Goal: Information Seeking & Learning: Learn about a topic

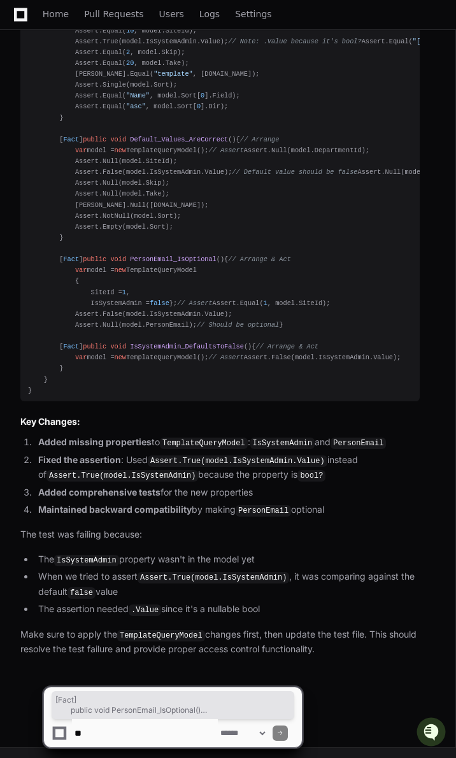
click at [143, 306] on textarea at bounding box center [145, 733] width 146 height 28
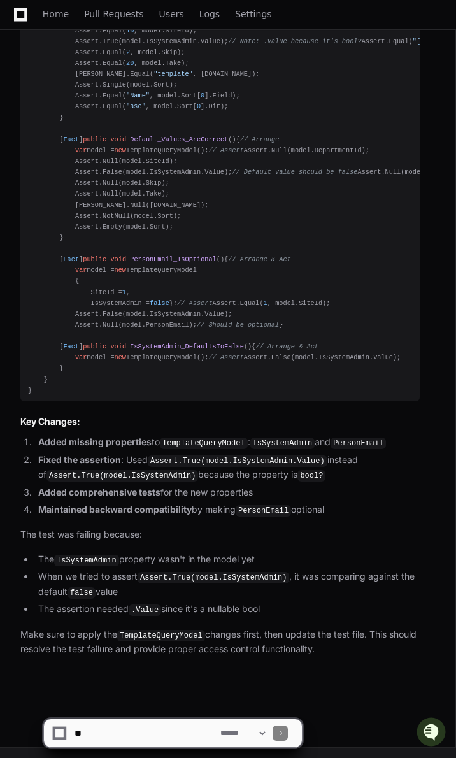
click at [104, 306] on textarea at bounding box center [145, 733] width 146 height 28
type textarea "*"
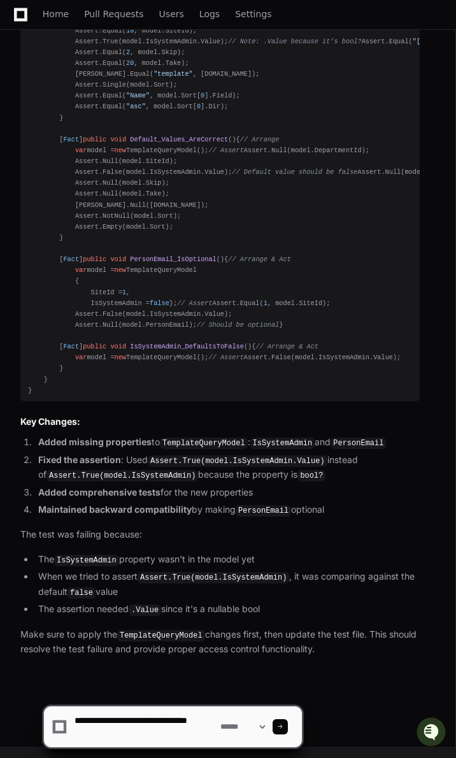
scroll to position [4, 0]
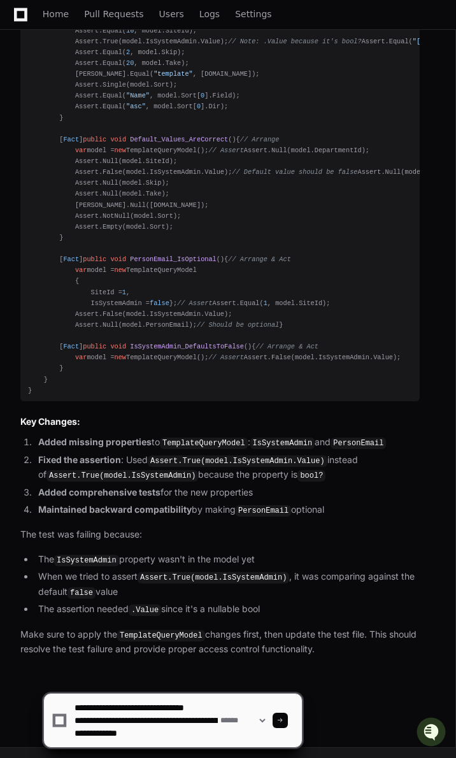
type textarea "**********"
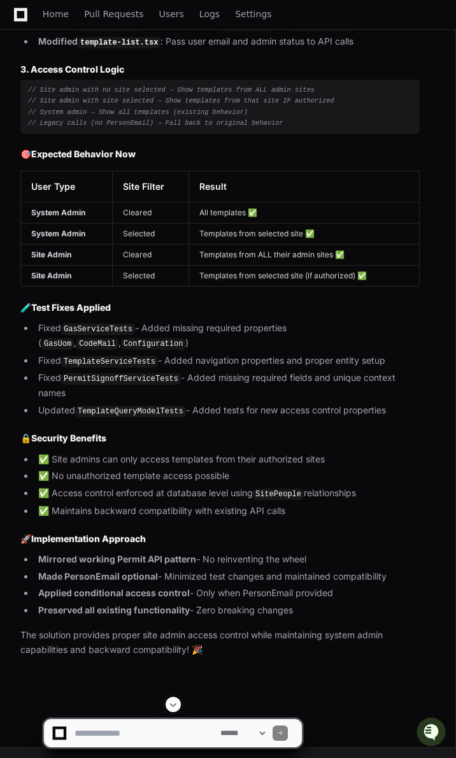
scroll to position [29056, 0]
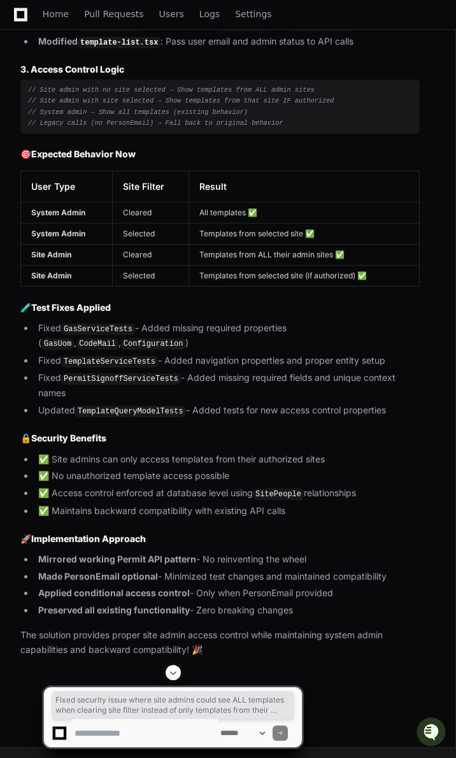
drag, startPoint x: 18, startPoint y: 202, endPoint x: 255, endPoint y: 215, distance: 236.7
copy p "Fixed security issue where site admins could see ALL templates when clearing si…"
drag, startPoint x: 21, startPoint y: 267, endPoint x: 358, endPoint y: 278, distance: 337.2
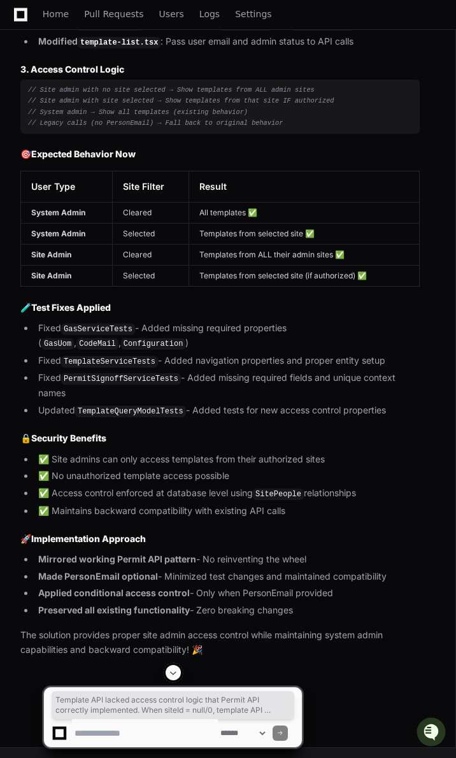
copy p "Template API lacked access control logic that Permit API correctly implemented.…"
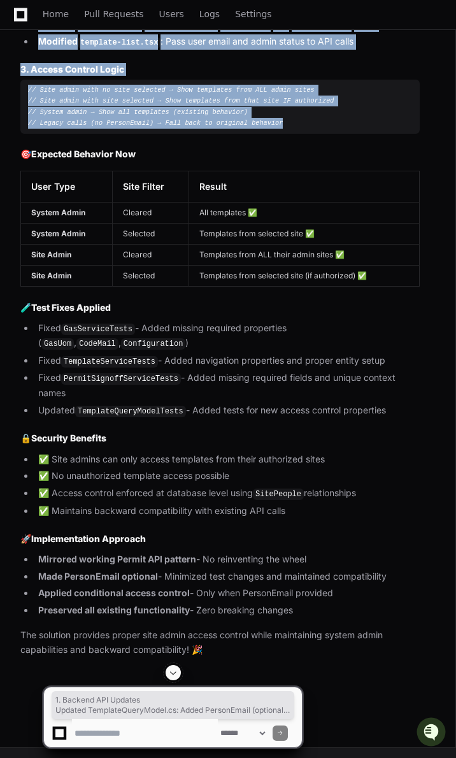
drag, startPoint x: 266, startPoint y: 564, endPoint x: 11, endPoint y: 329, distance: 346.7
copy article "1. Backend API Updates Updated TemplateQueryModel.cs : Added PersonEmail (optio…"
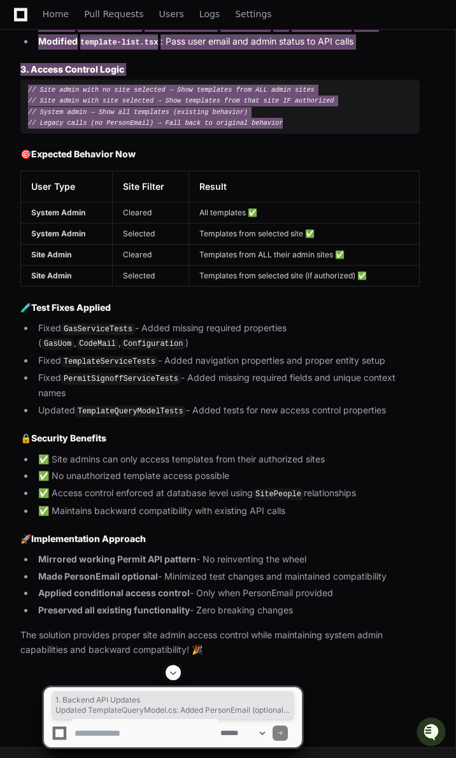
scroll to position [29339, 0]
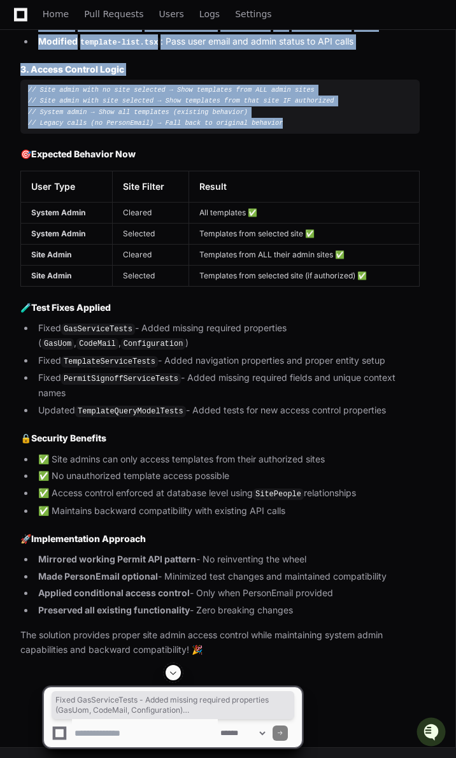
drag, startPoint x: 35, startPoint y: 485, endPoint x: 392, endPoint y: 552, distance: 363.6
click at [392, 306] on ul "Fixed GasServiceTests - Added missing required properties ( GasUom , CodeMail ,…" at bounding box center [219, 369] width 399 height 97
copy ul "Fixed GasServiceTests - Added missing required properties ( GasUom , CodeMail ,…"
click at [299, 306] on li "Fixed GasServiceTests - Added missing required properties ( GasUom , CodeMail ,…" at bounding box center [226, 336] width 385 height 30
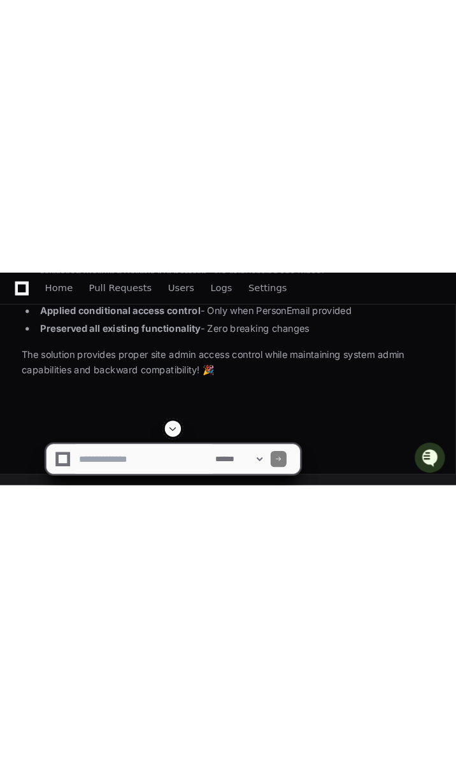
scroll to position [0, 0]
